Goal: Transaction & Acquisition: Purchase product/service

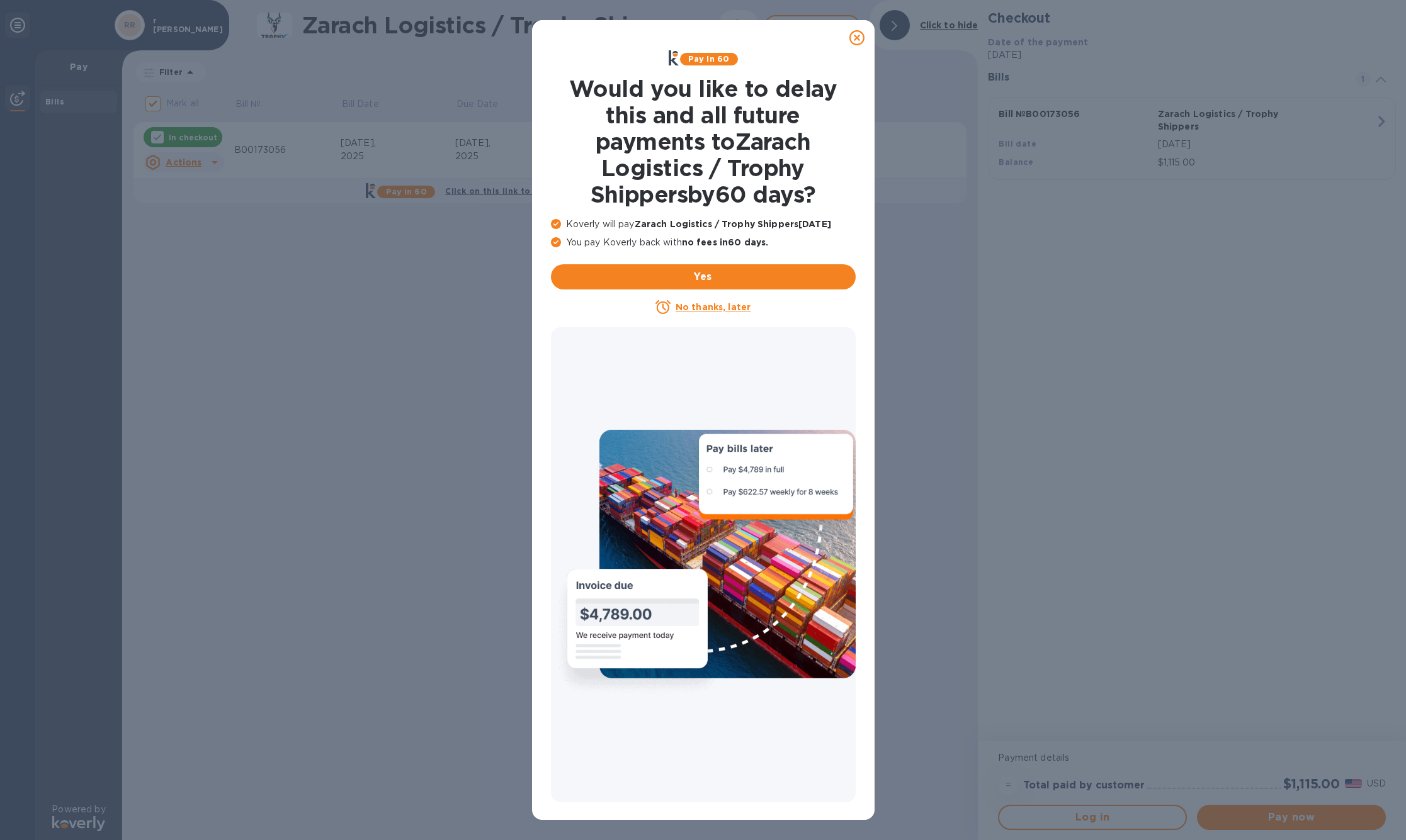
click at [859, 38] on icon at bounding box center [857, 37] width 15 height 15
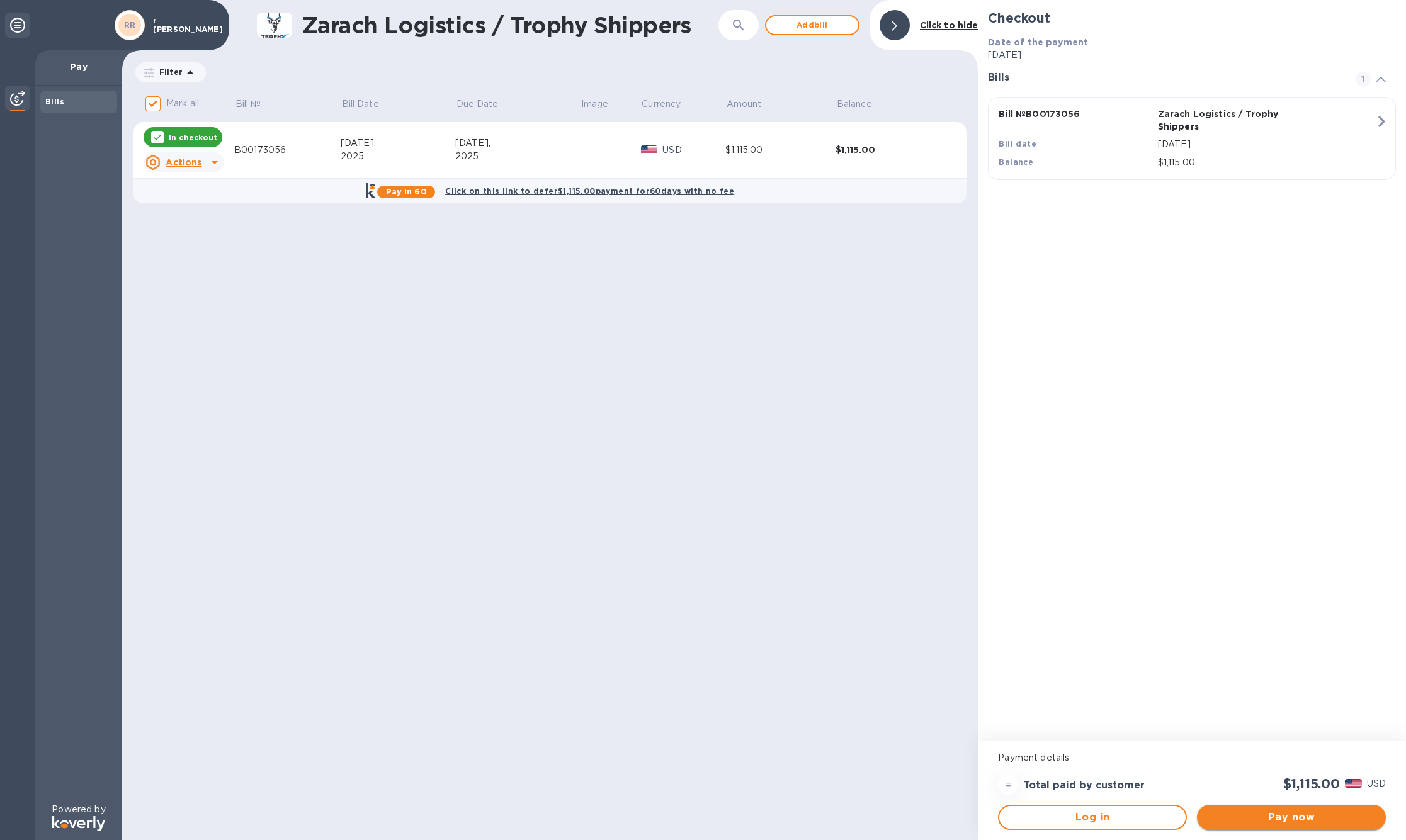
click at [1303, 814] on span "Pay now" at bounding box center [1290, 817] width 168 height 15
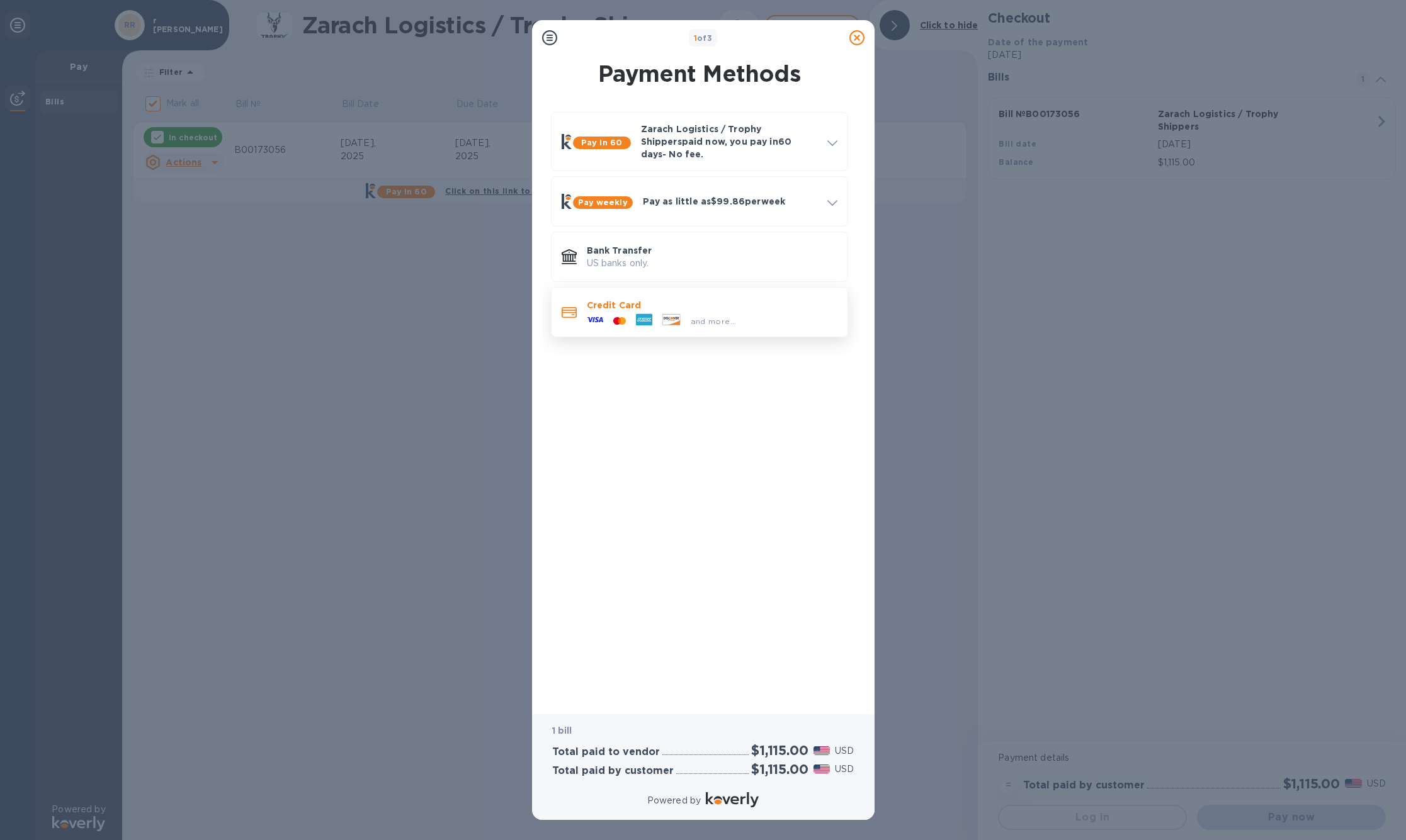
click at [647, 312] on p "Credit Card" at bounding box center [712, 305] width 251 height 12
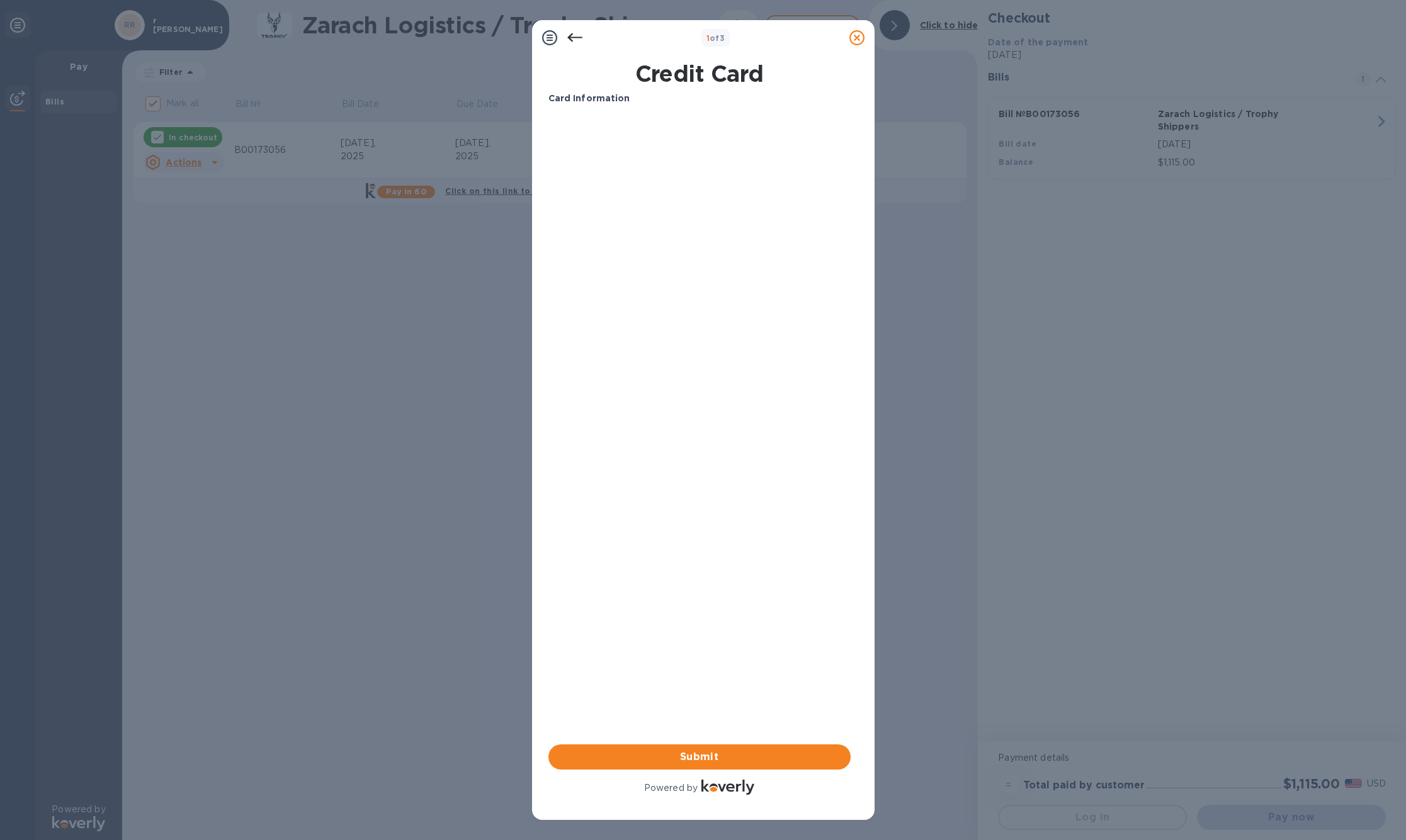
click at [599, 103] on b "Card Information" at bounding box center [589, 98] width 81 height 10
drag, startPoint x: 564, startPoint y: 100, endPoint x: 667, endPoint y: 91, distance: 103.4
click at [578, 99] on b "Card Information" at bounding box center [589, 98] width 81 height 10
drag, startPoint x: 599, startPoint y: 98, endPoint x: 572, endPoint y: 40, distance: 64.0
click at [599, 98] on b "Card Information" at bounding box center [589, 98] width 81 height 10
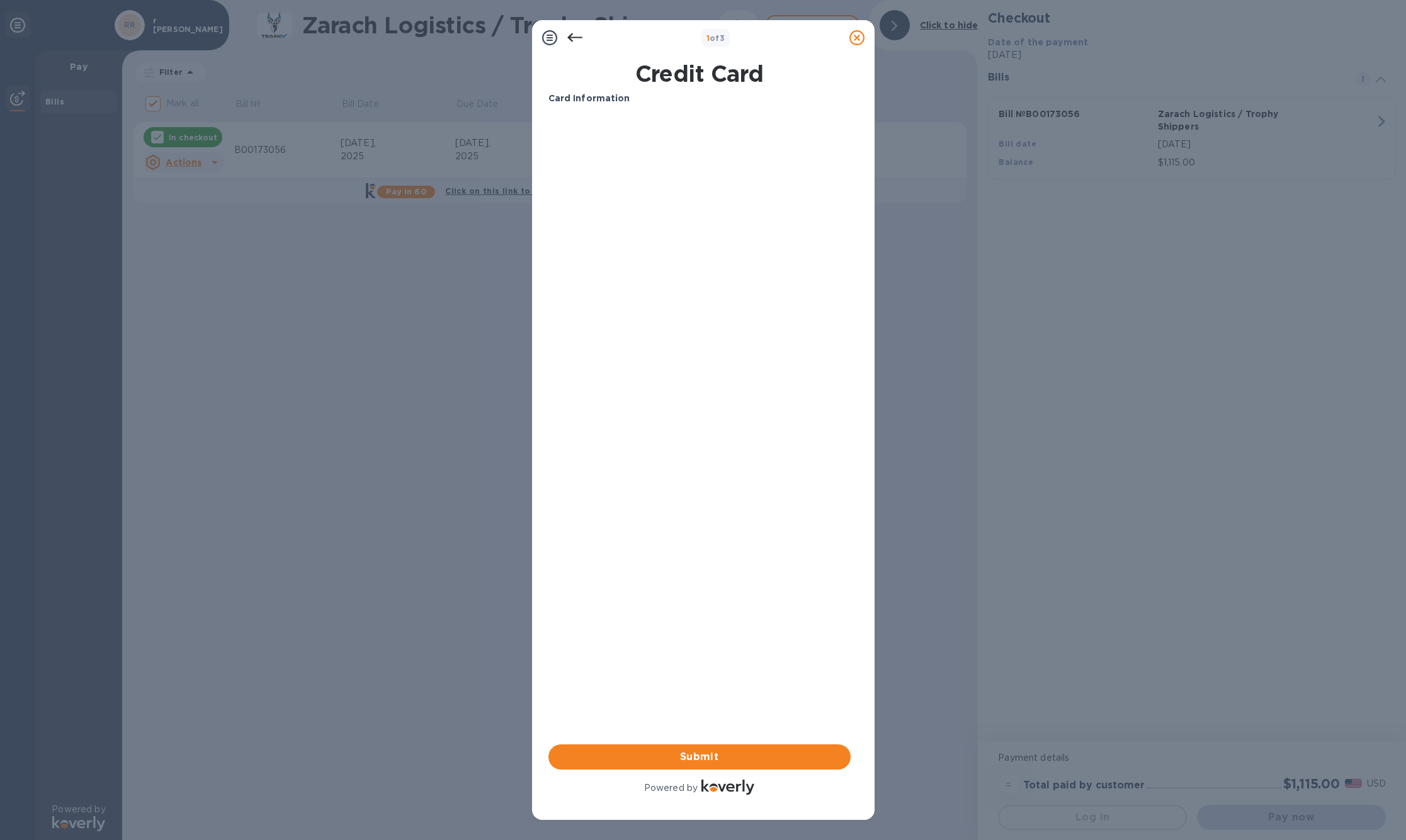
click at [545, 41] on icon at bounding box center [549, 37] width 15 height 15
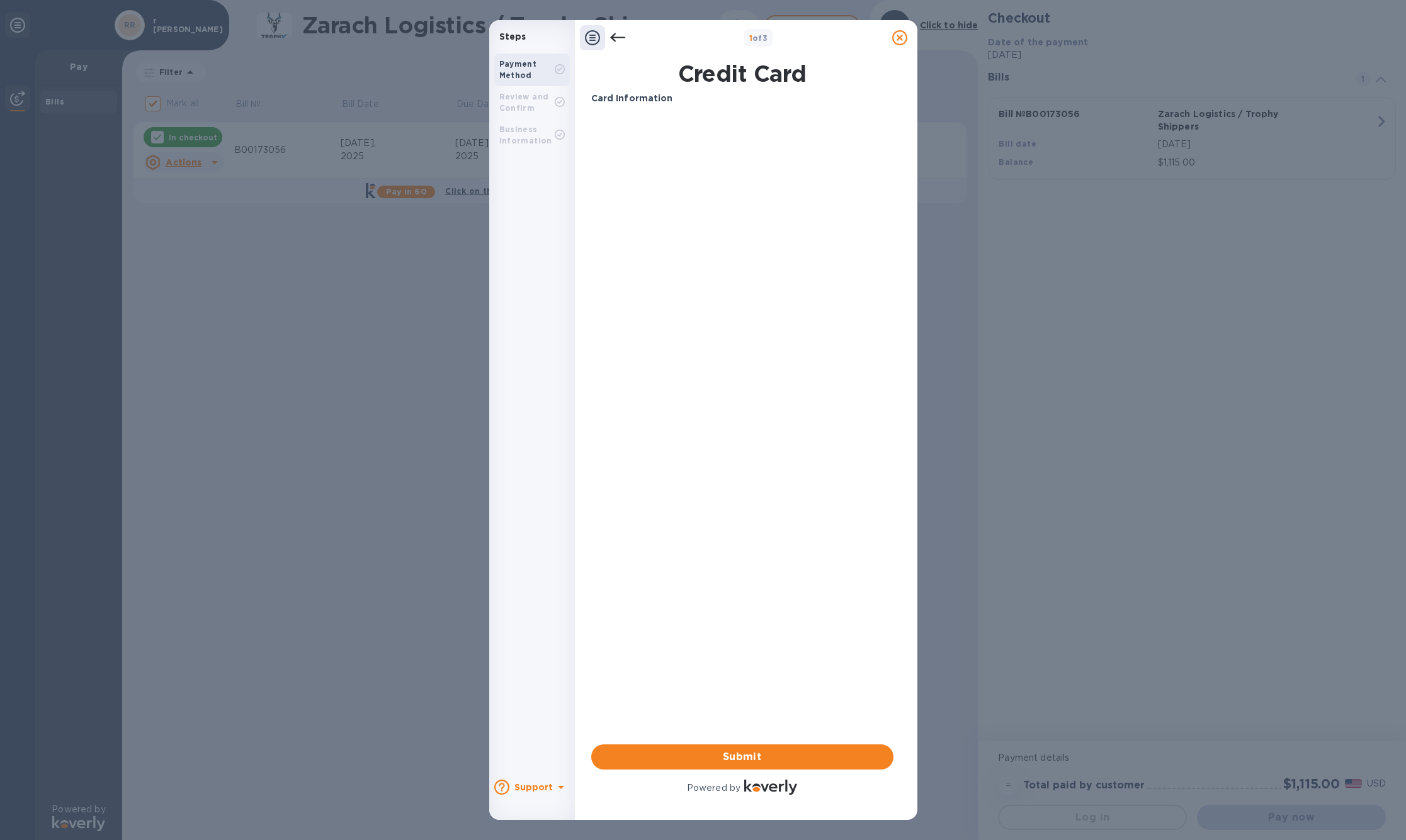
click at [518, 80] on div "Payment Method" at bounding box center [526, 69] width 55 height 22
click at [521, 112] on b "Review and Confirm" at bounding box center [524, 102] width 50 height 21
click at [645, 103] on b "Card Information" at bounding box center [632, 98] width 81 height 10
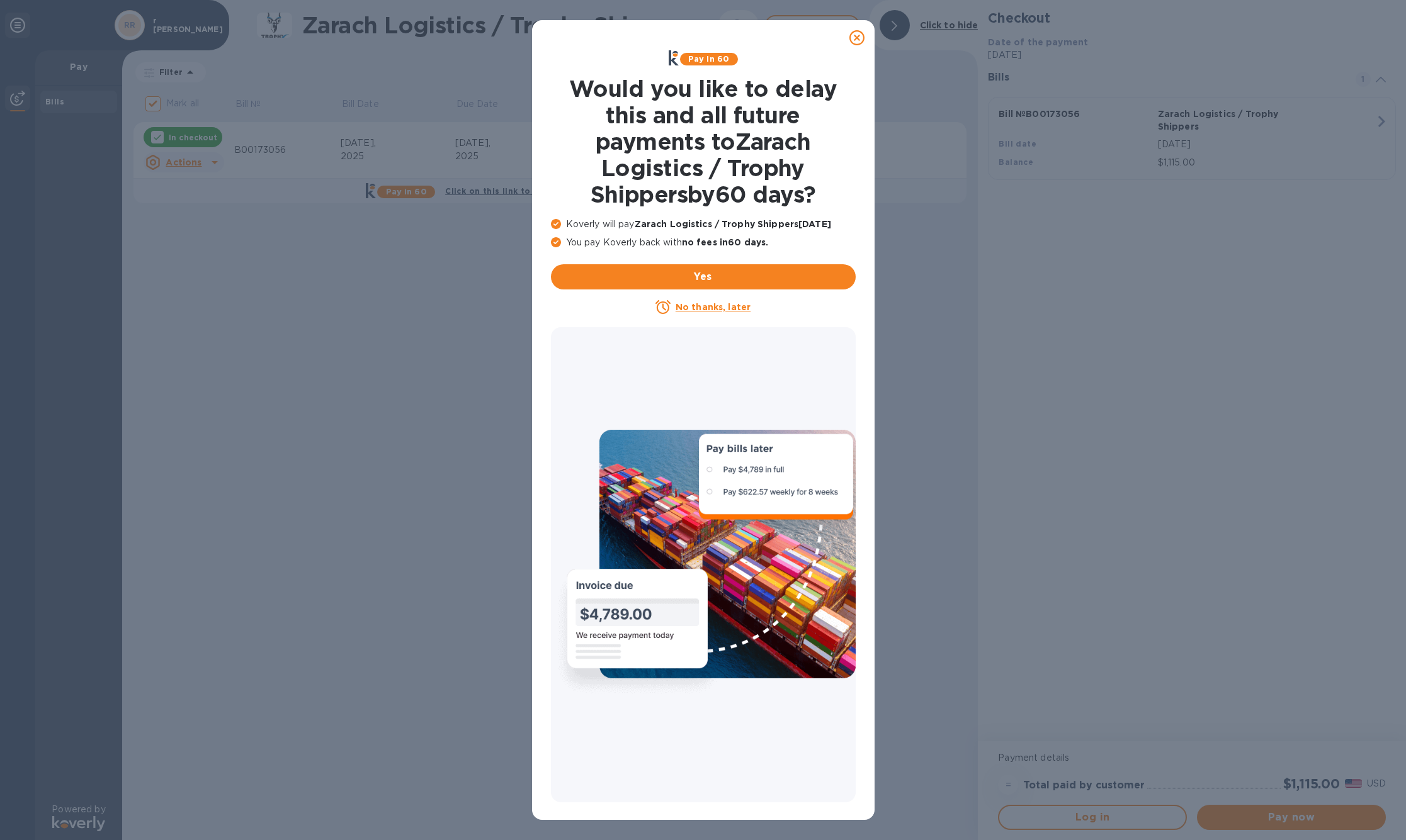
click at [857, 41] on icon at bounding box center [857, 37] width 15 height 15
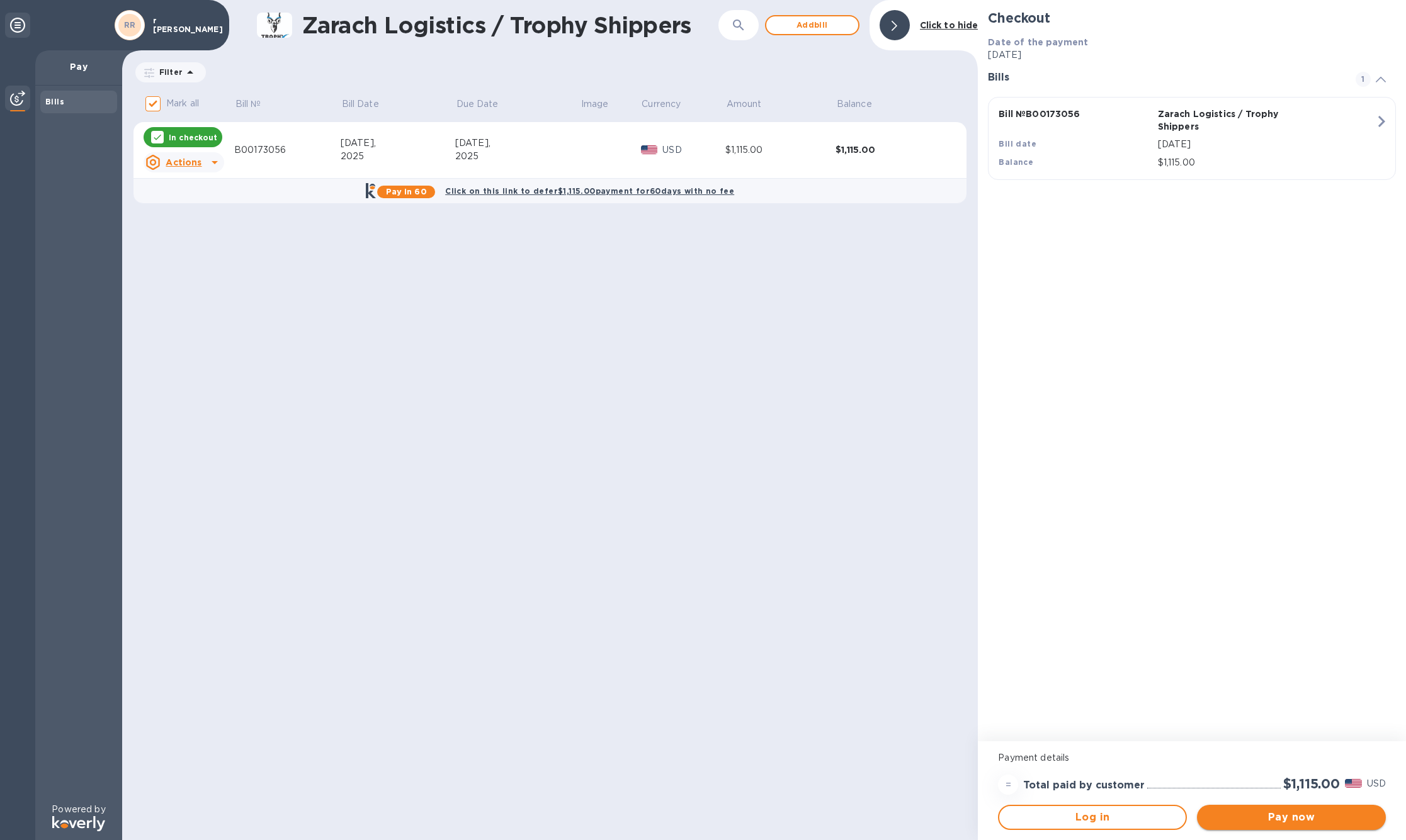
click at [1280, 818] on span "Pay now" at bounding box center [1290, 817] width 168 height 15
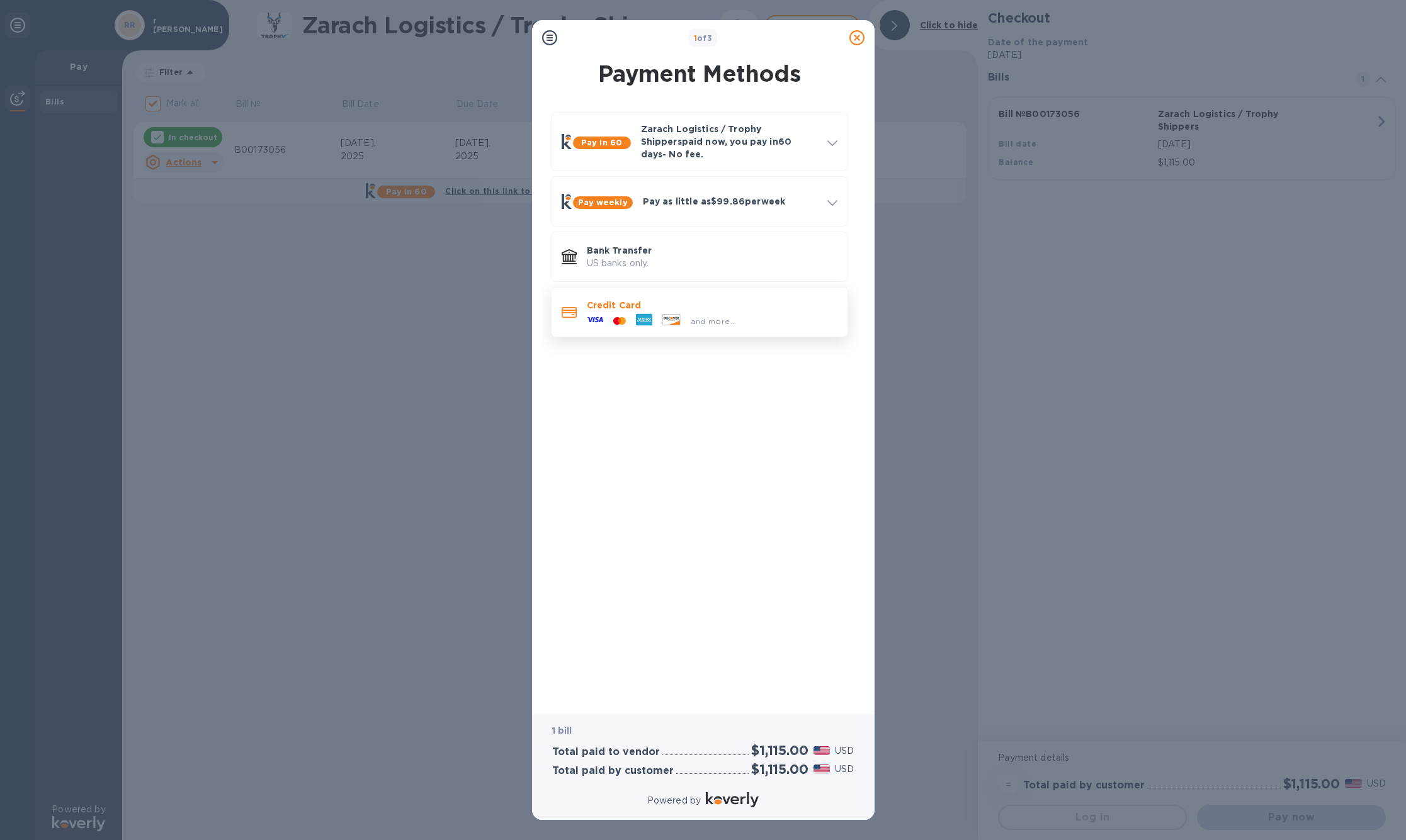
click at [726, 313] on div "Credit Card and more..." at bounding box center [712, 312] width 261 height 36
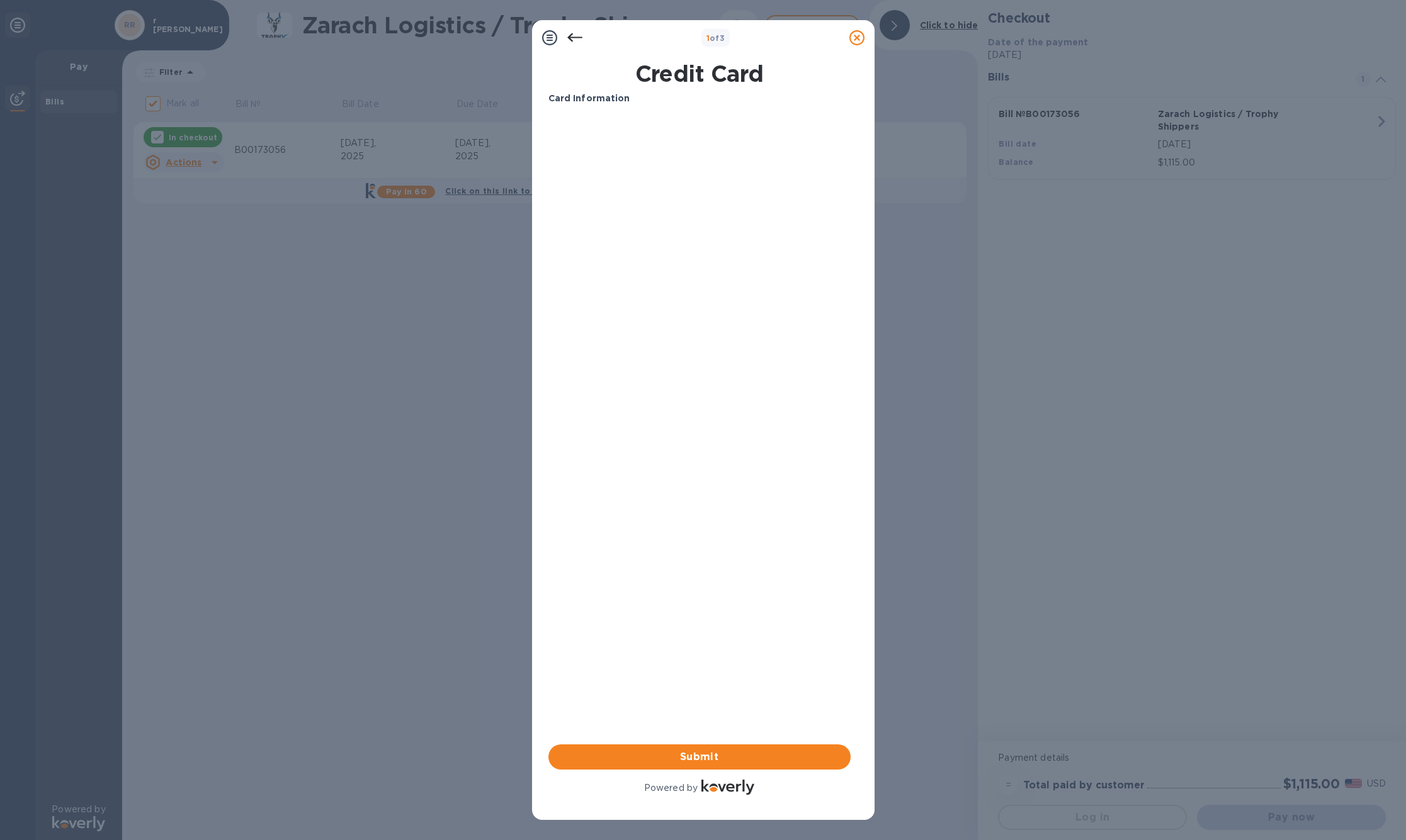
click at [573, 36] on icon at bounding box center [574, 37] width 15 height 15
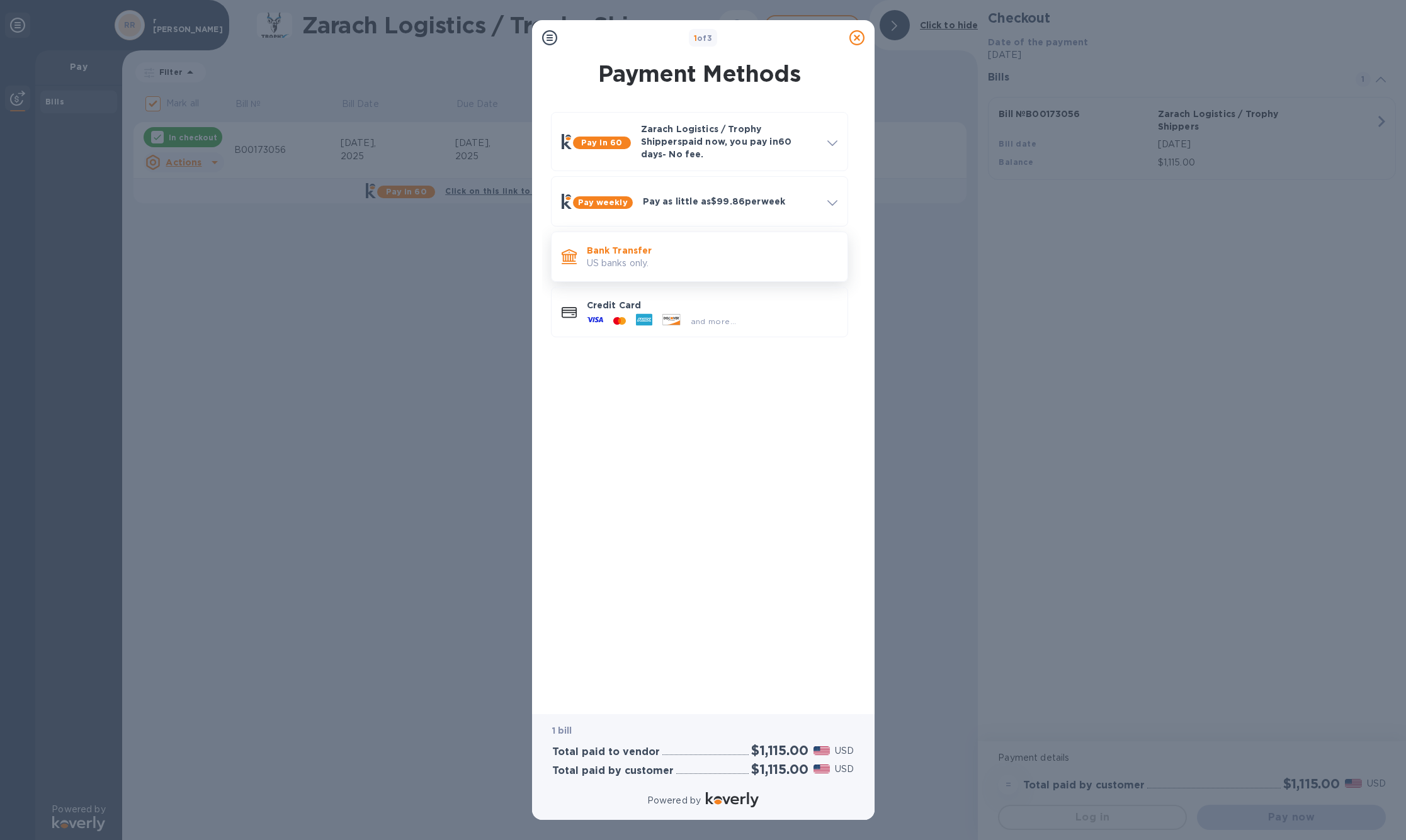
click at [653, 270] on p "US banks only." at bounding box center [712, 263] width 251 height 13
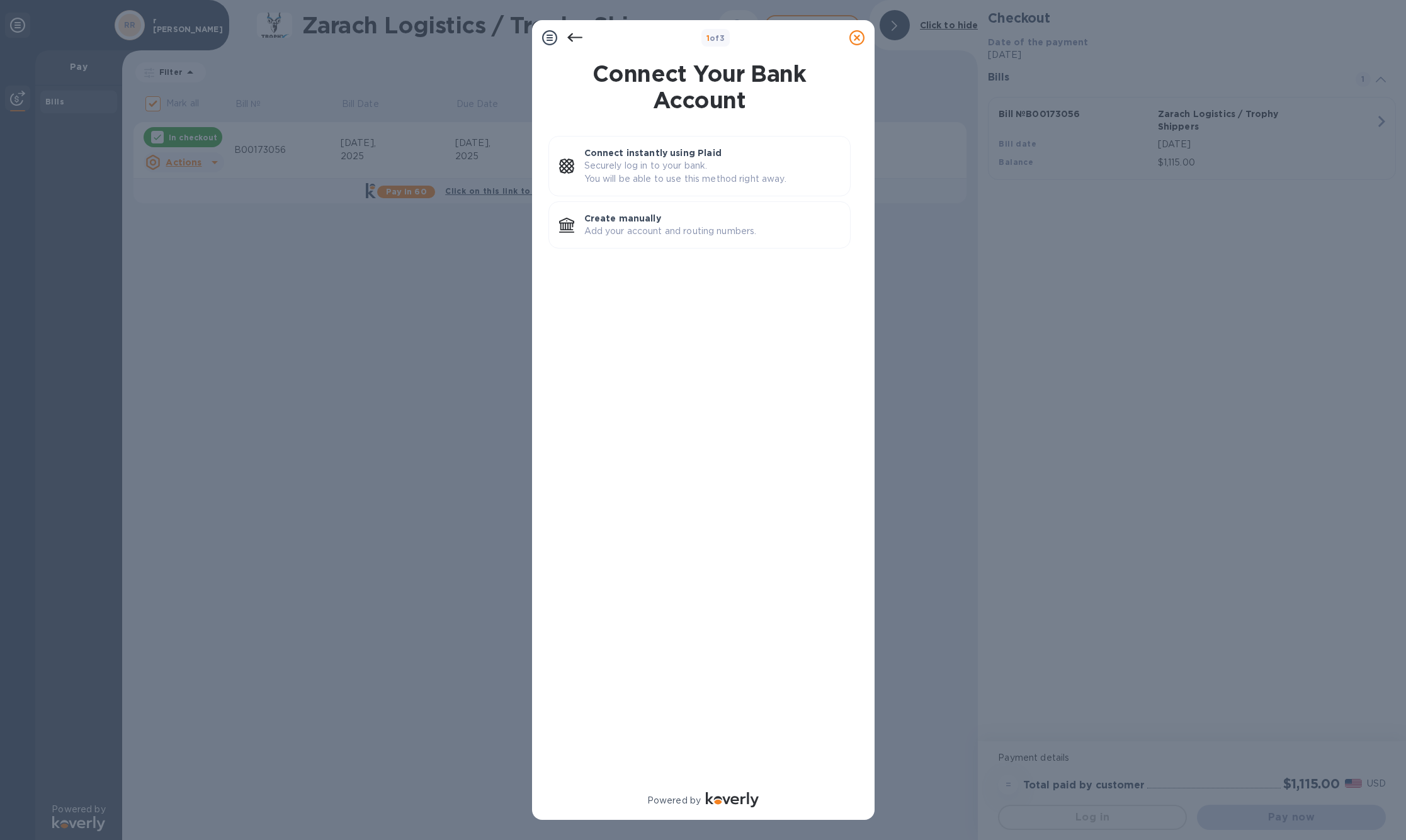
click at [567, 36] on icon at bounding box center [574, 37] width 15 height 15
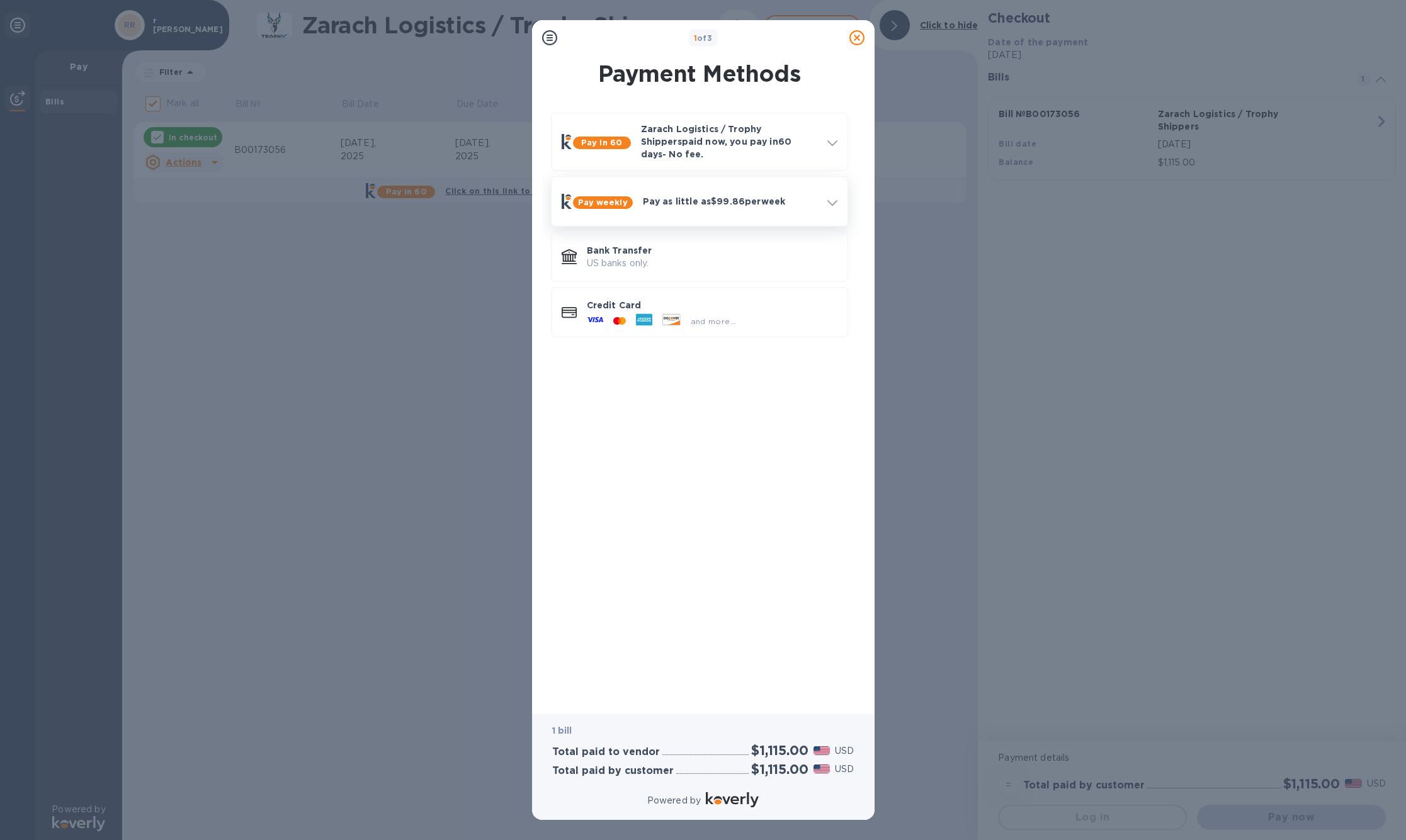
click at [683, 199] on p "Pay as little as $99.86 per week" at bounding box center [729, 202] width 175 height 12
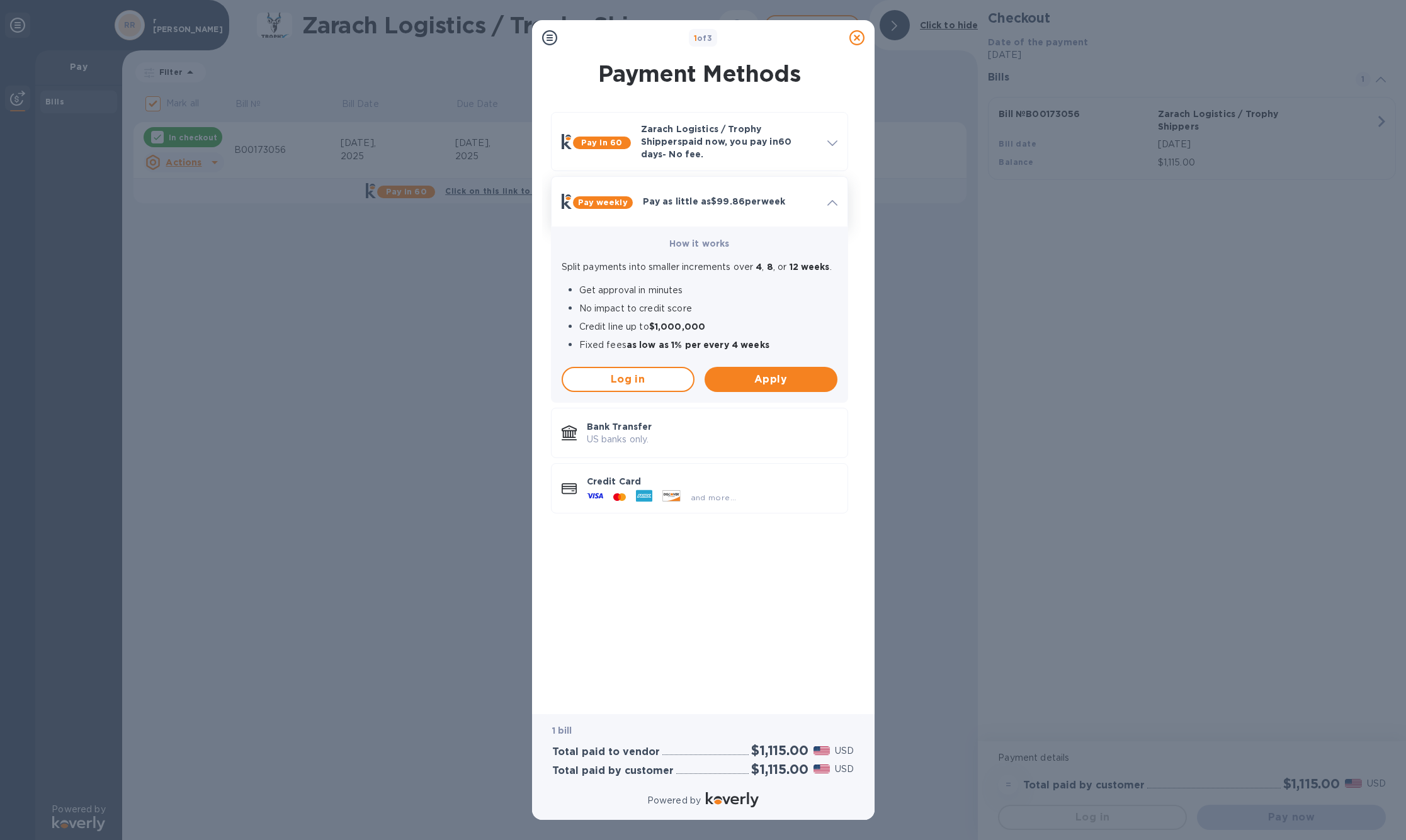
click at [680, 204] on p "Pay as little as $99.86 per week" at bounding box center [729, 202] width 175 height 12
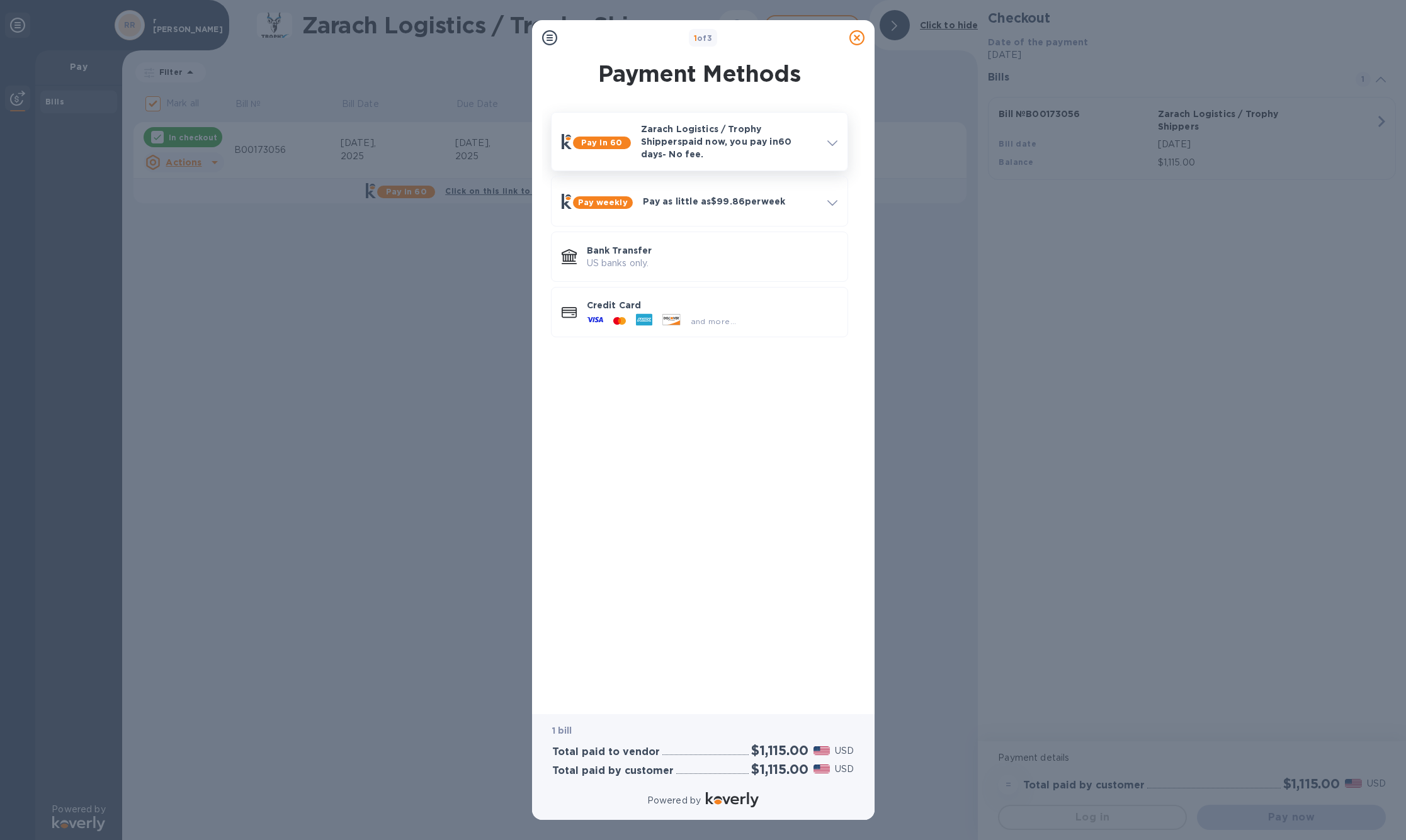
click at [694, 148] on p "Zarach Logistics / Trophy Shippers paid now, you pay [DATE] - No fee." at bounding box center [729, 141] width 176 height 38
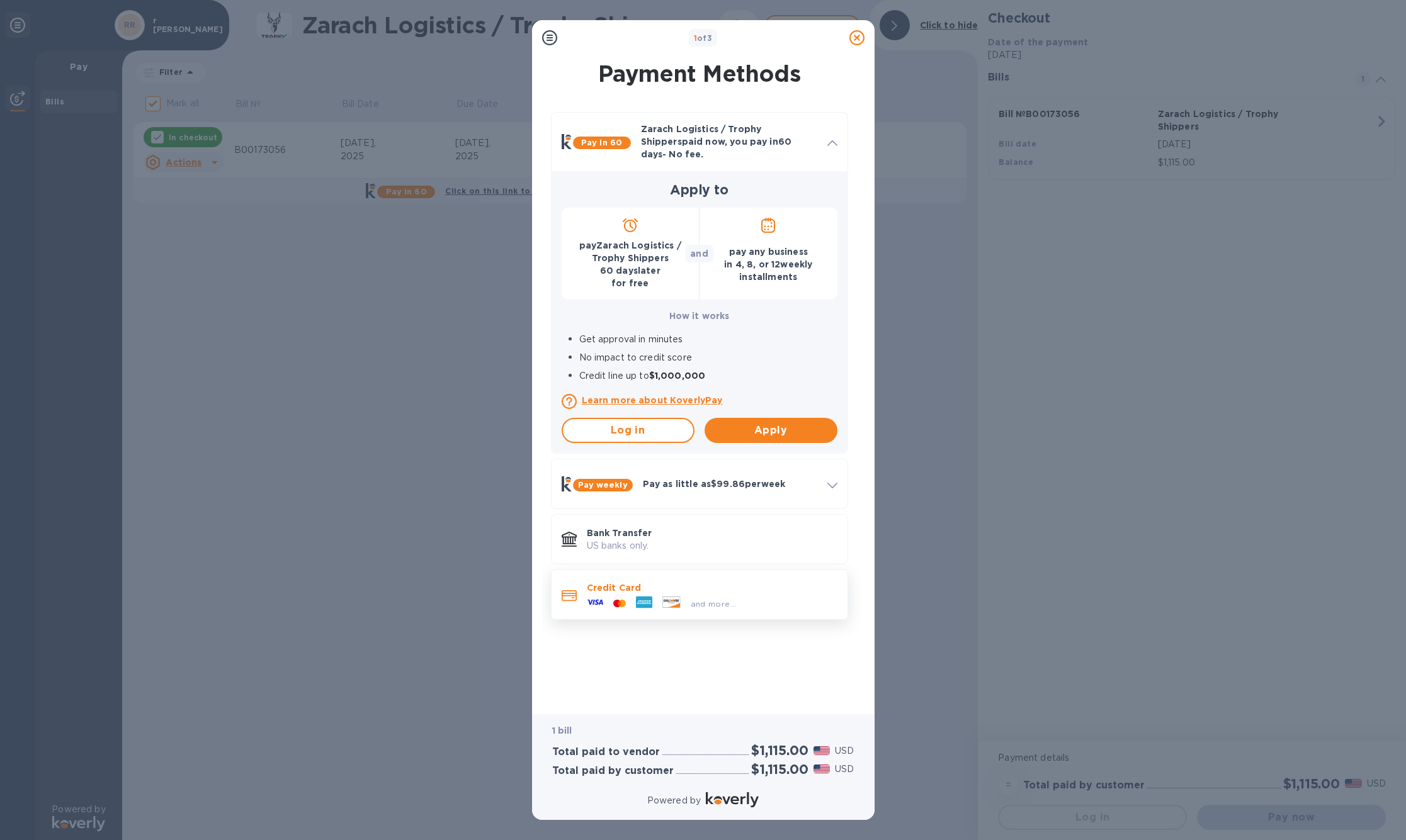
click at [674, 594] on p "Credit Card" at bounding box center [712, 588] width 251 height 12
